Goal: Information Seeking & Learning: Learn about a topic

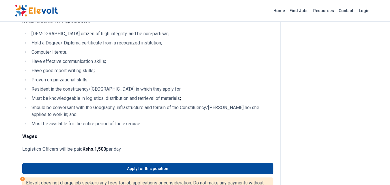
scroll to position [100, 0]
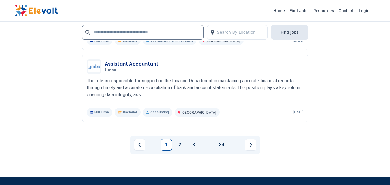
scroll to position [1348, 0]
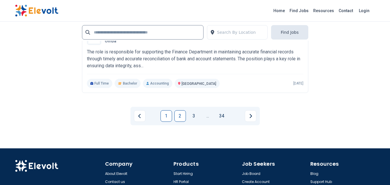
click at [179, 117] on link "2" at bounding box center [180, 116] width 12 height 12
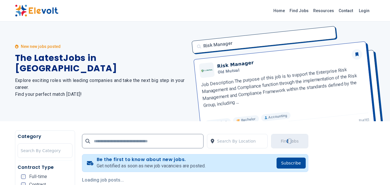
scroll to position [0, 0]
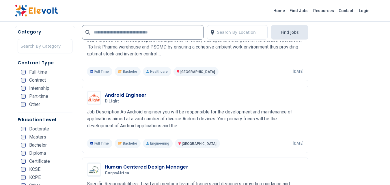
scroll to position [801, 0]
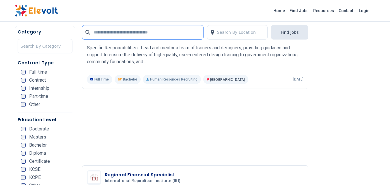
click at [121, 34] on input "text" at bounding box center [142, 32] width 121 height 14
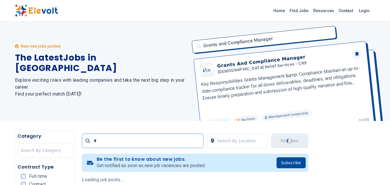
scroll to position [0, 0]
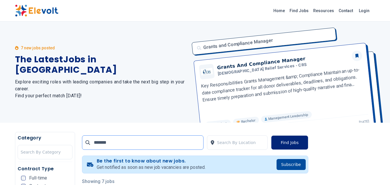
type input "******"
click at [290, 142] on button "Find Jobs" at bounding box center [289, 142] width 37 height 14
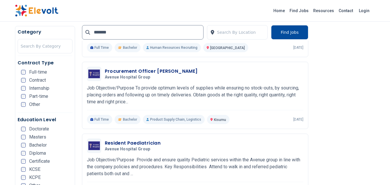
scroll to position [275, 0]
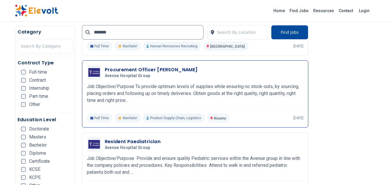
click at [198, 90] on p "Job Objective/Purpose To provide optimum levels of supplies while ensuring no s…" at bounding box center [195, 93] width 216 height 21
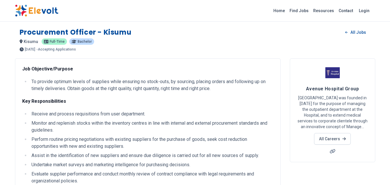
click at [229, 43] on div "kisumu KE Full-time Bachelor" at bounding box center [195, 41] width 351 height 7
click at [192, 29] on div "Procurement Officer - Kisumu All Jobs" at bounding box center [195, 32] width 351 height 9
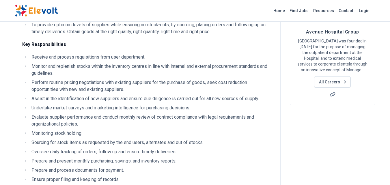
scroll to position [55, 0]
